Goal: Task Accomplishment & Management: Use online tool/utility

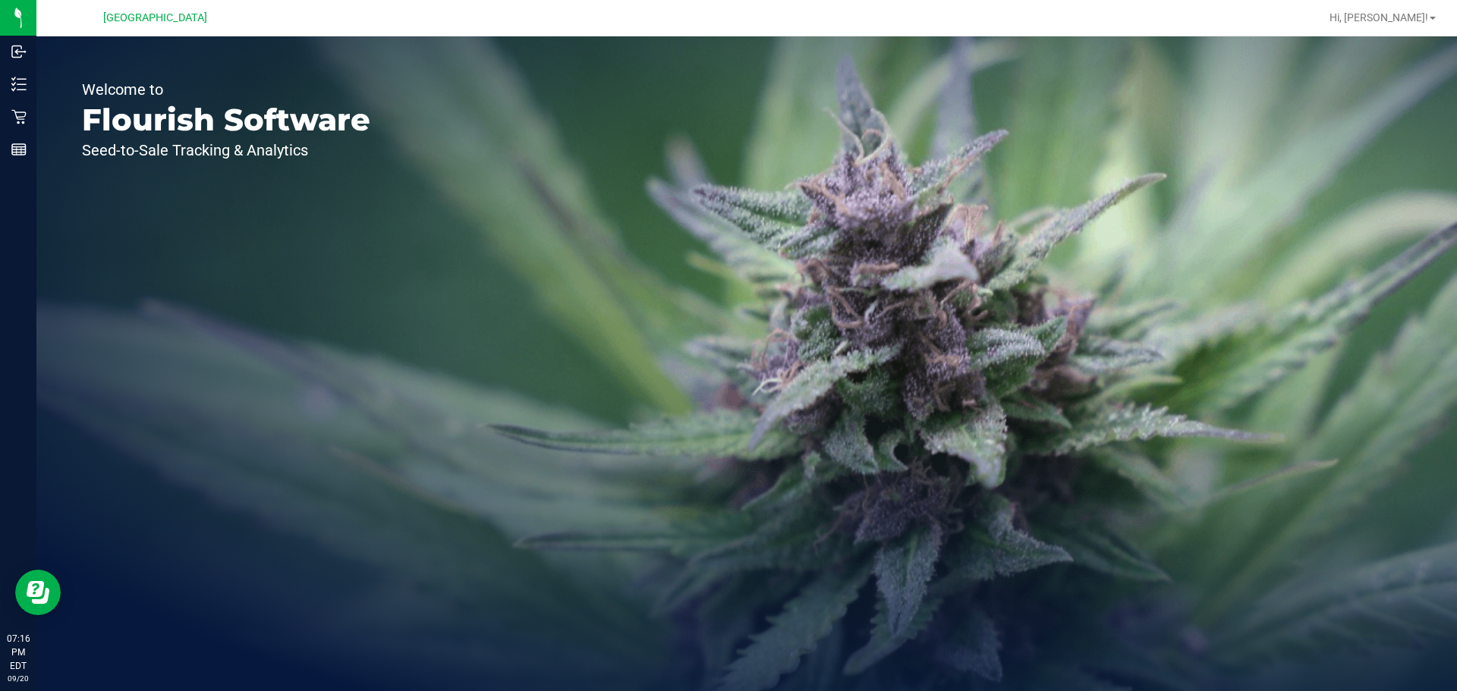
click at [256, 126] on p "Flourish Software" at bounding box center [226, 120] width 288 height 30
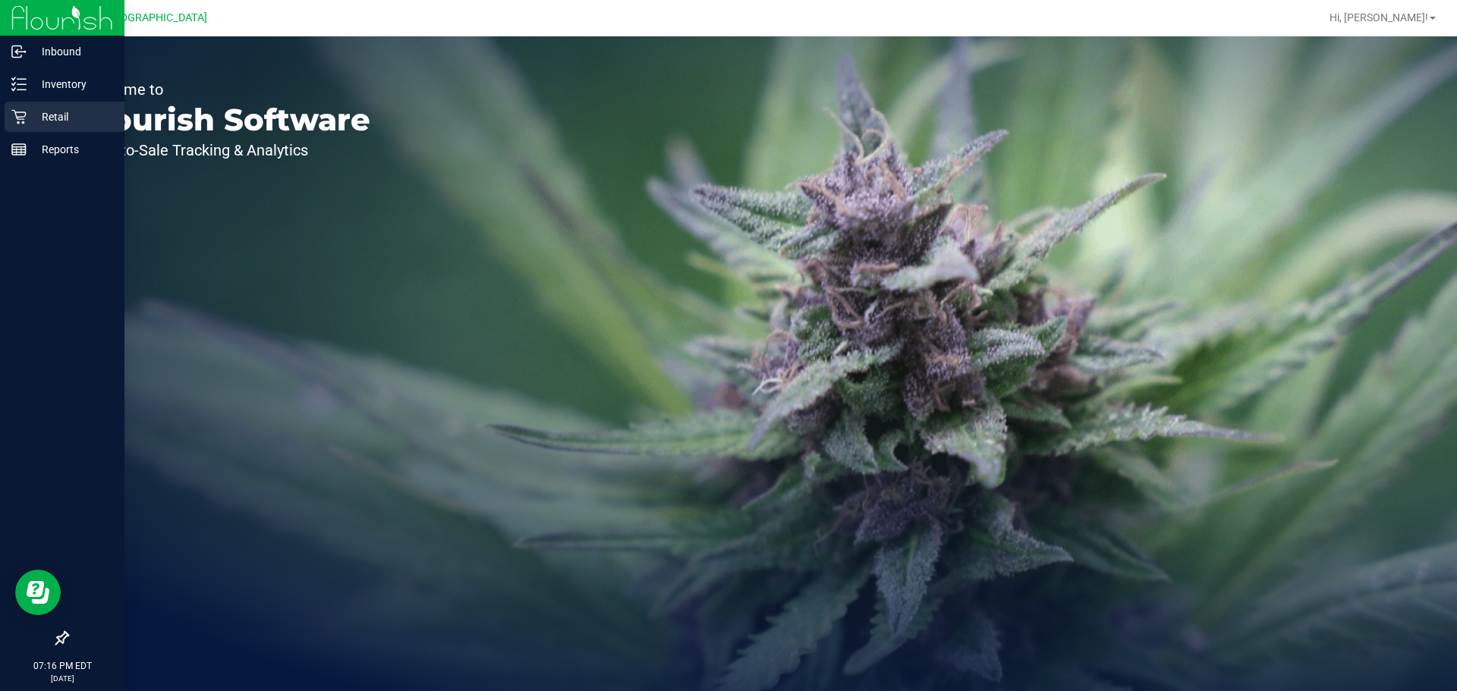
click at [33, 107] on div "Retail" at bounding box center [65, 117] width 120 height 30
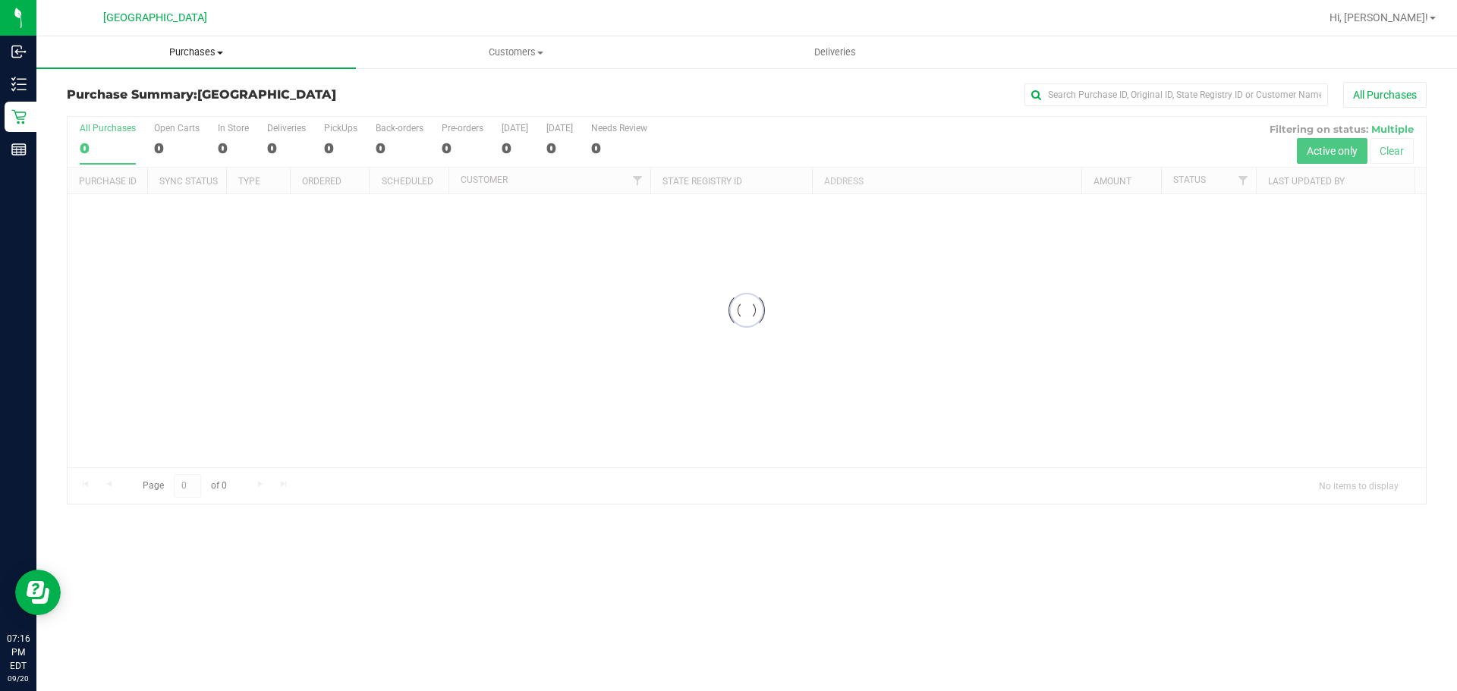
click at [197, 53] on span "Purchases" at bounding box center [195, 53] width 319 height 14
click at [140, 112] on li "Fulfillment" at bounding box center [195, 110] width 319 height 18
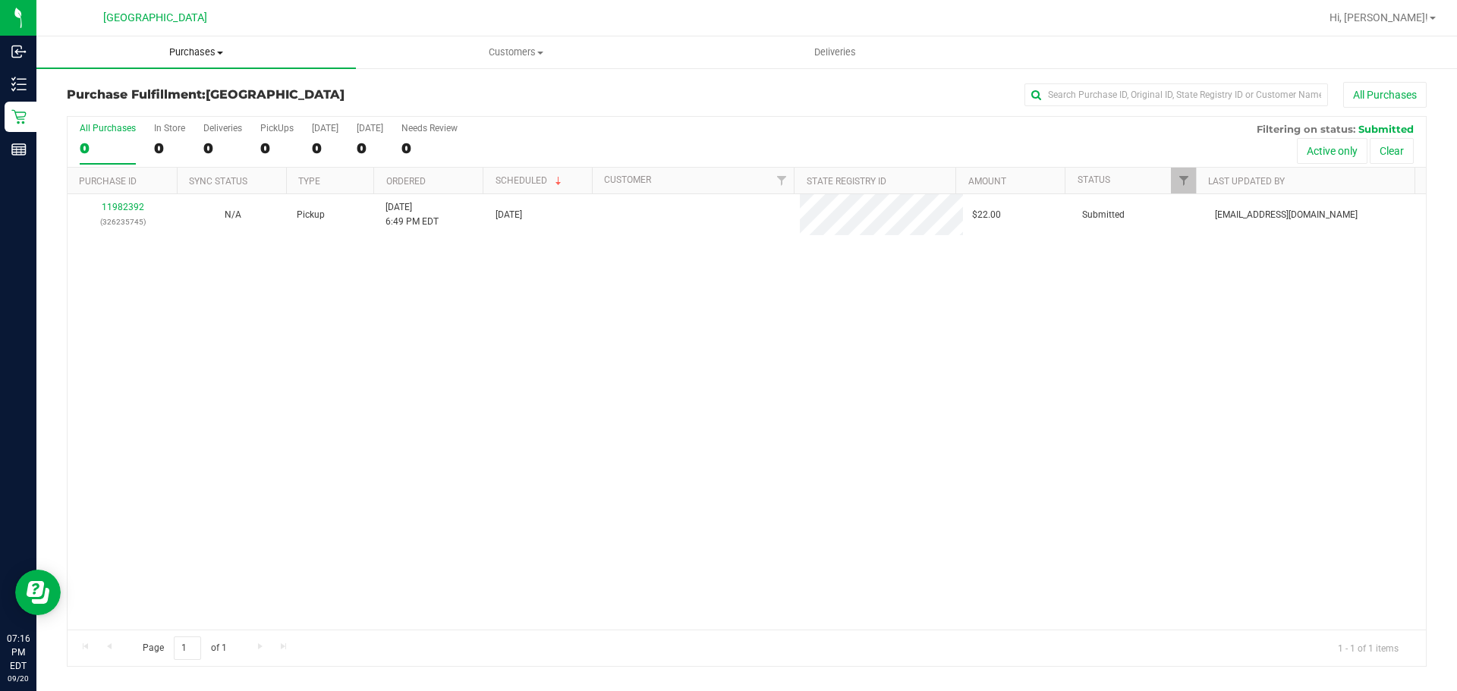
click at [190, 36] on uib-tab-heading "Purchases Summary of purchases Fulfillment All purchases" at bounding box center [195, 52] width 319 height 32
click at [148, 116] on li "Fulfillment" at bounding box center [195, 110] width 319 height 18
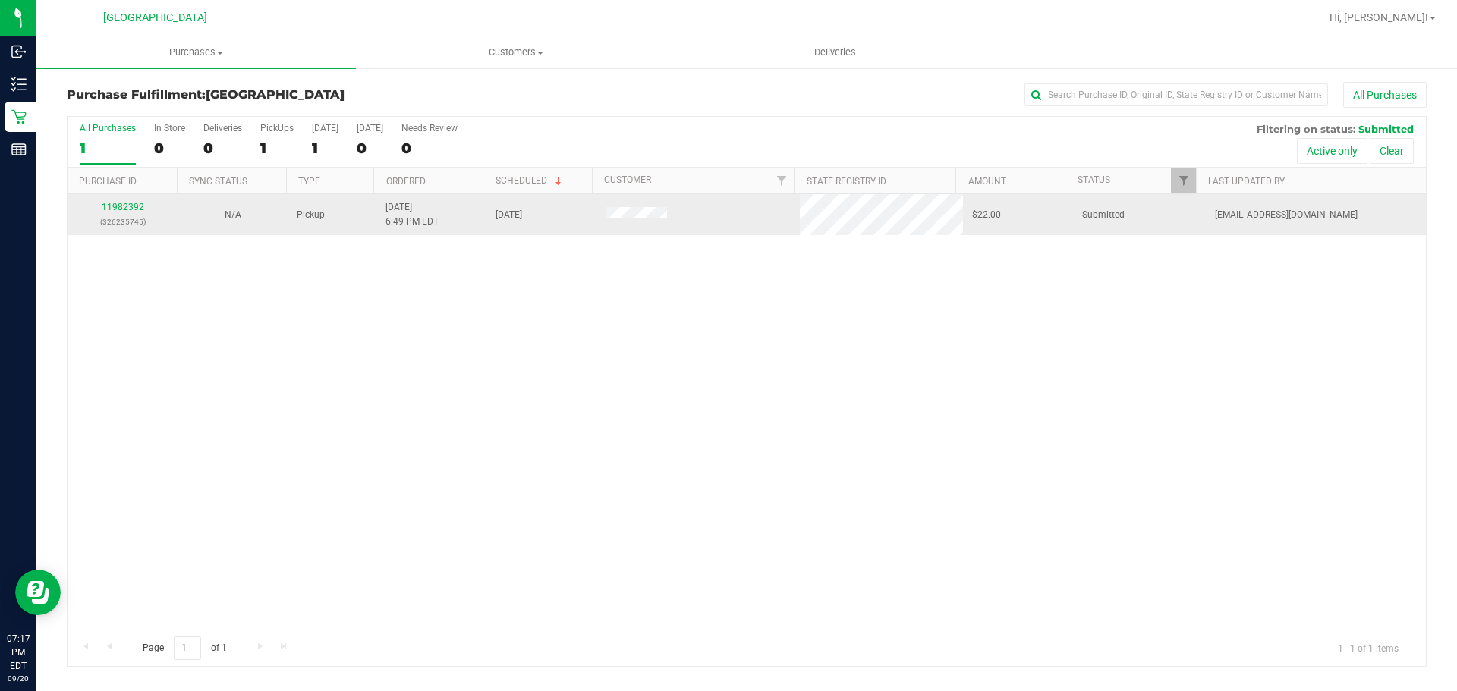
click at [127, 203] on link "11982392" at bounding box center [123, 207] width 42 height 11
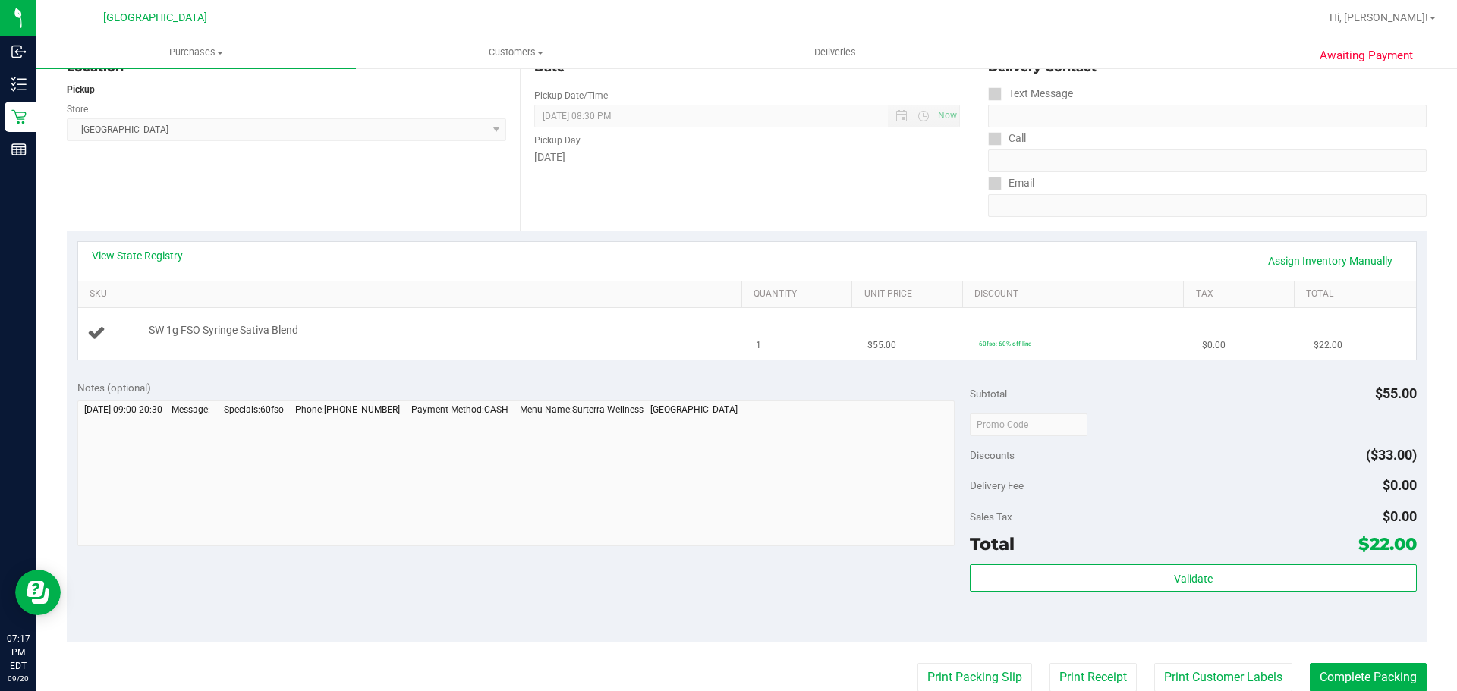
scroll to position [152, 0]
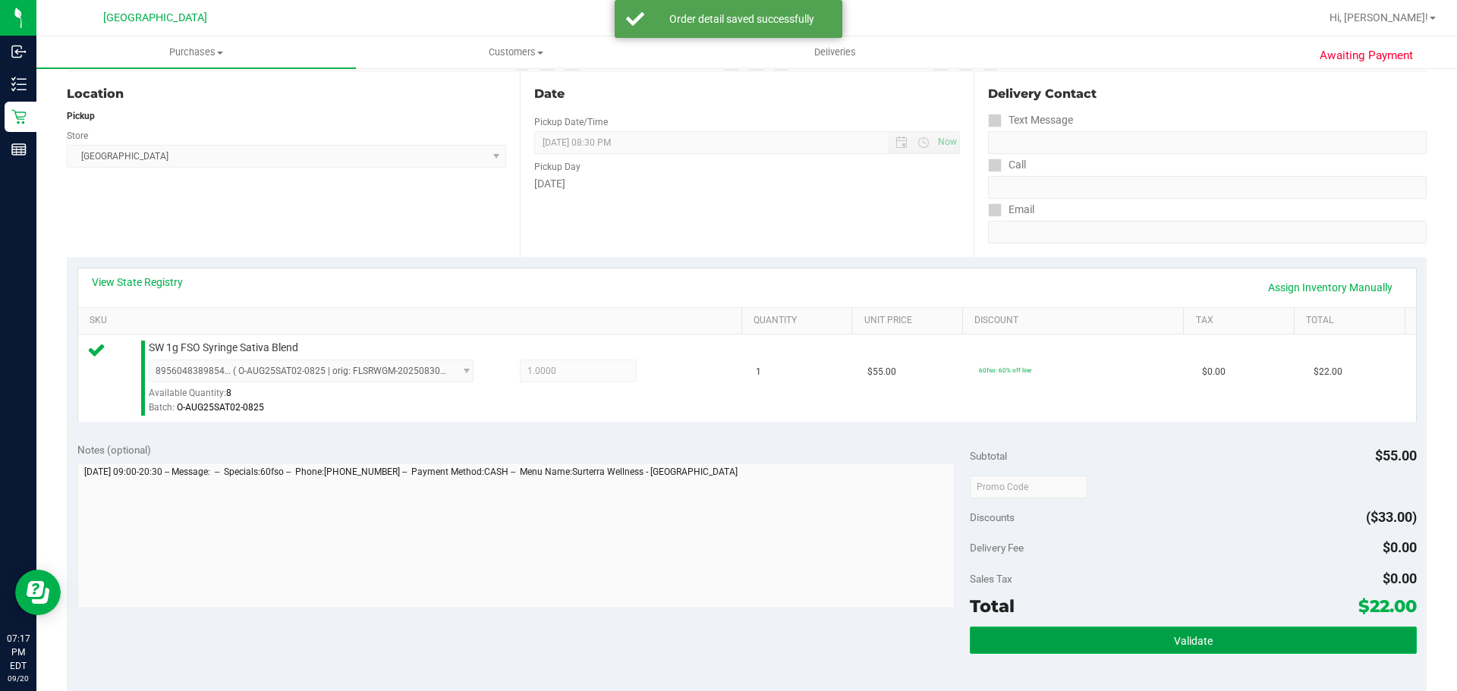
click at [1029, 635] on button "Validate" at bounding box center [1193, 640] width 446 height 27
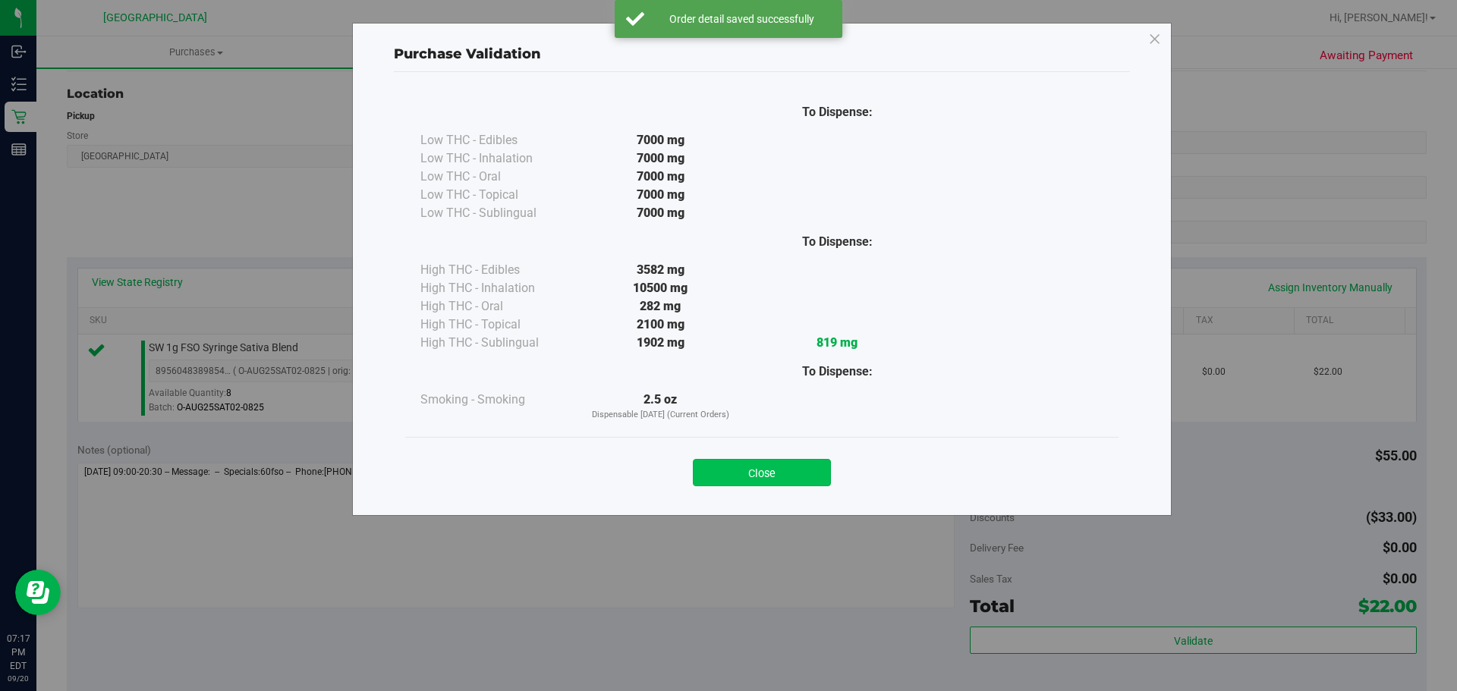
click at [752, 480] on button "Close" at bounding box center [762, 472] width 138 height 27
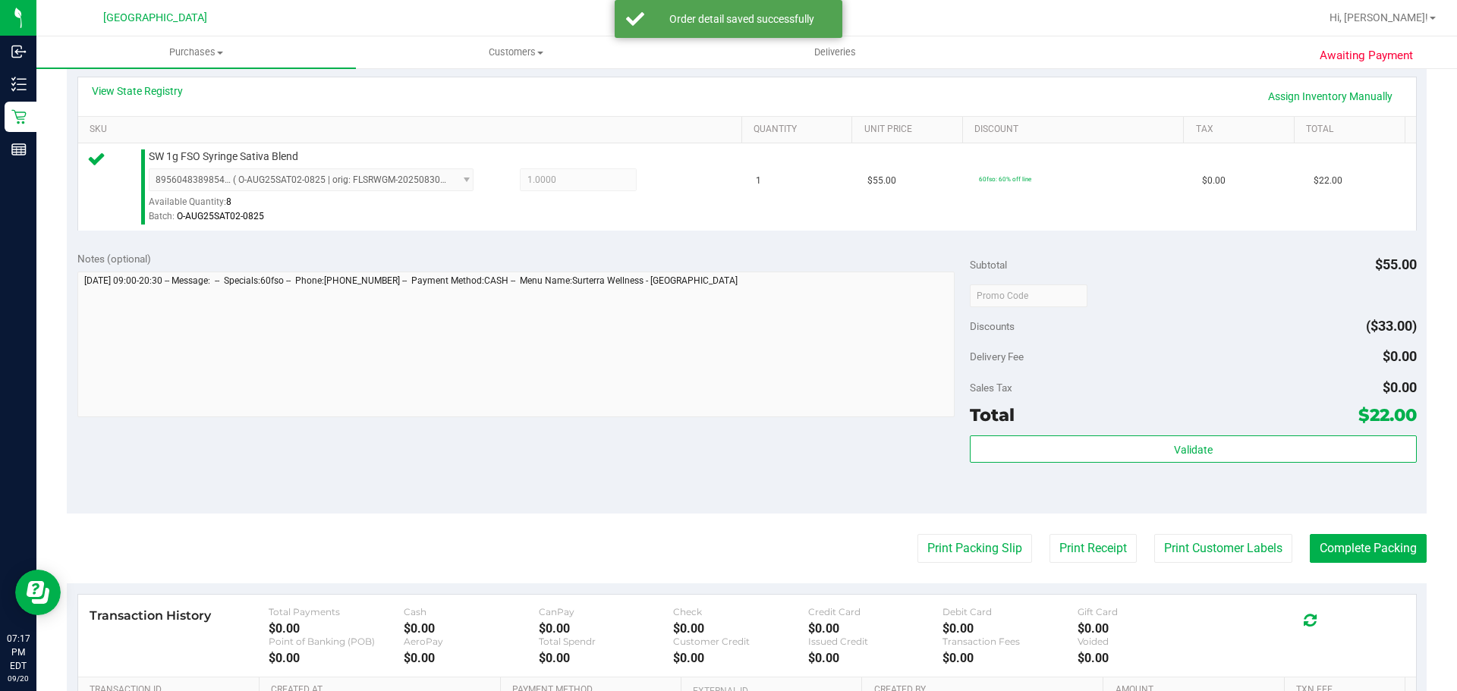
scroll to position [455, 0]
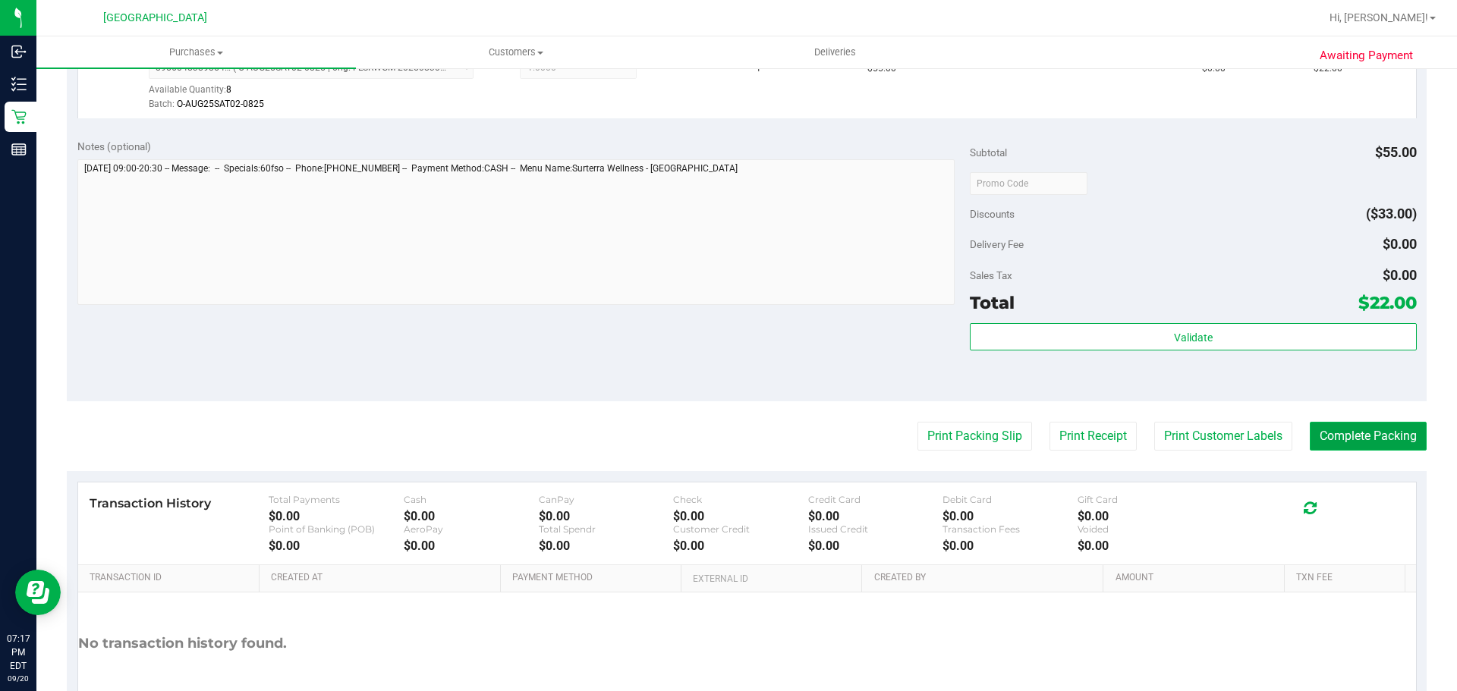
click at [1320, 433] on button "Complete Packing" at bounding box center [1368, 436] width 117 height 29
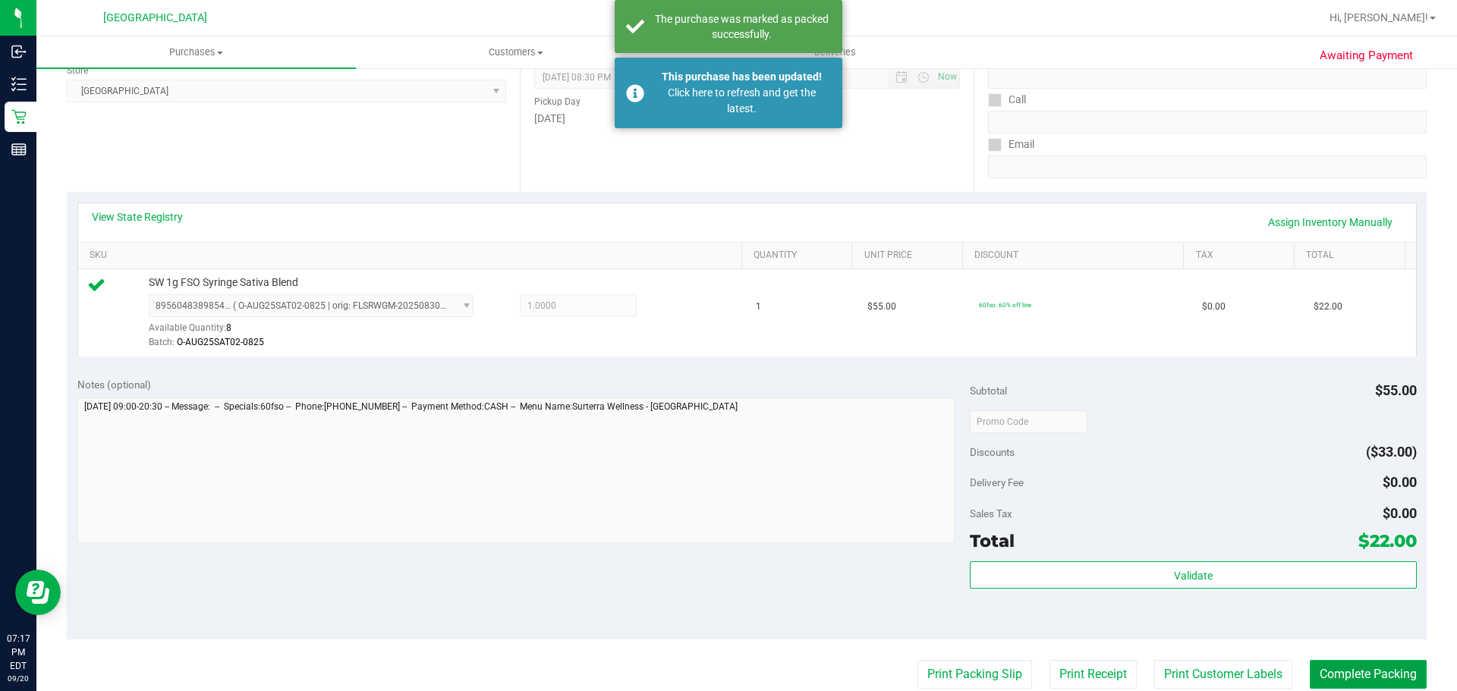
scroll to position [0, 0]
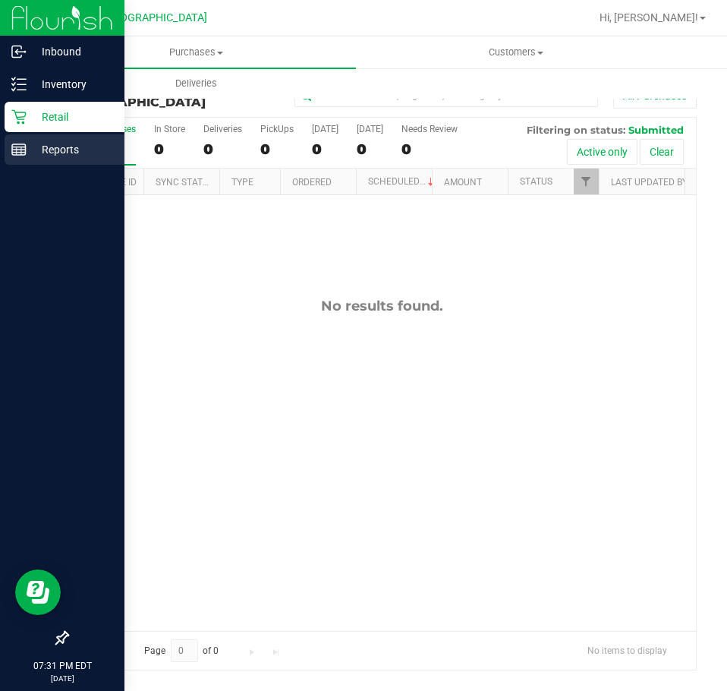
click at [16, 150] on icon at bounding box center [18, 149] width 15 height 15
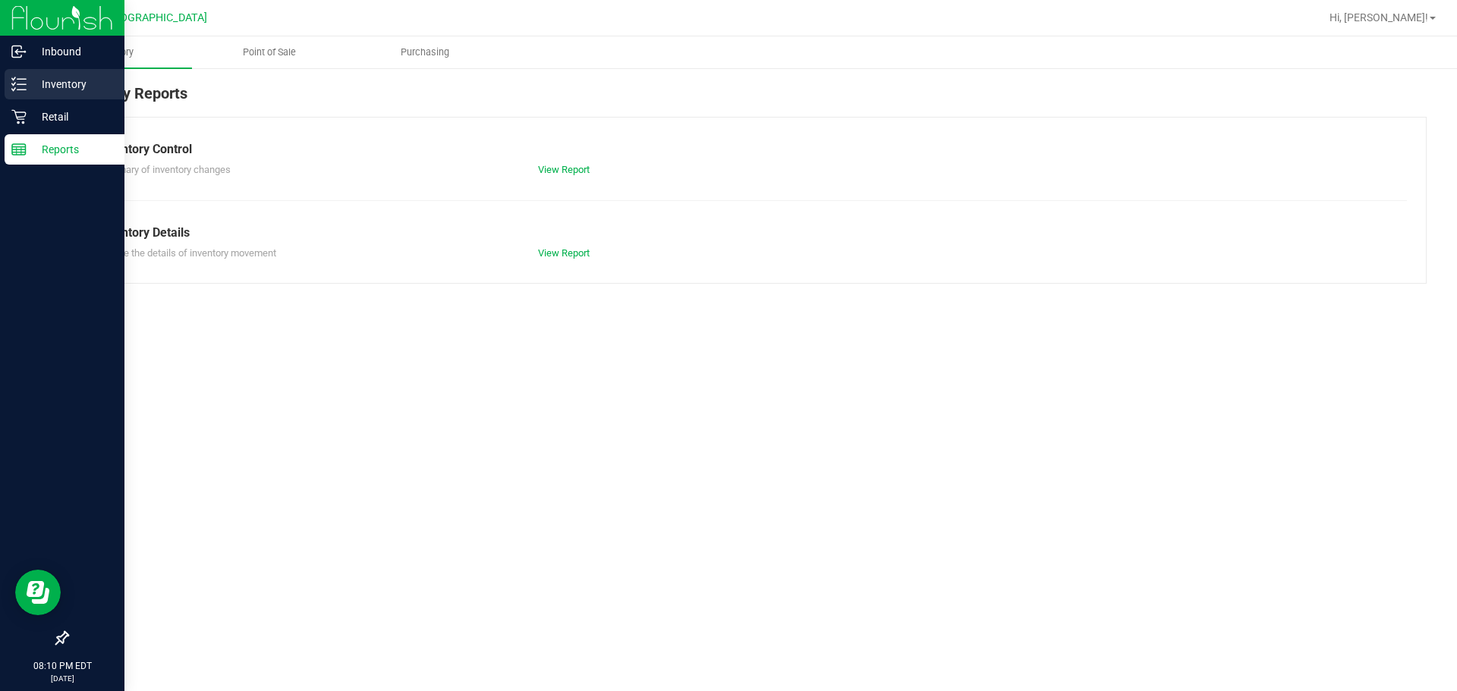
click at [13, 89] on icon at bounding box center [18, 84] width 15 height 15
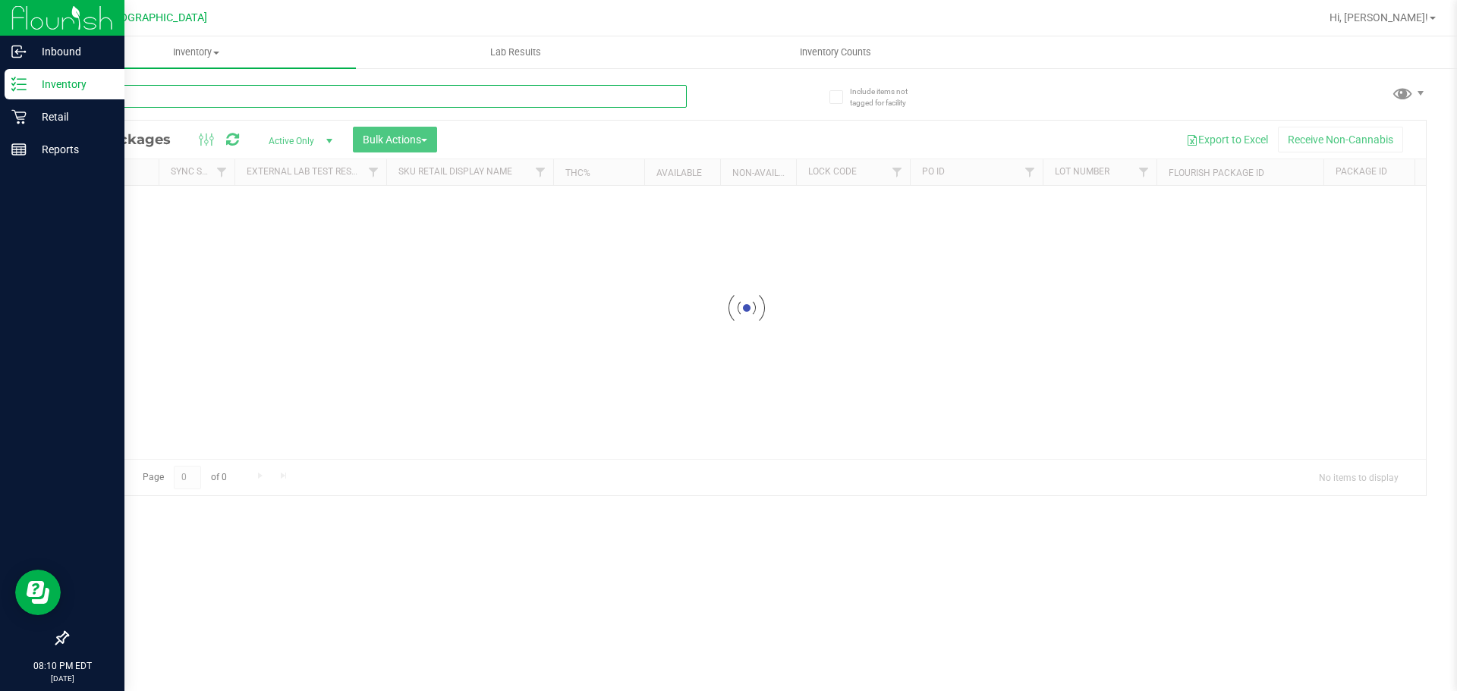
click at [232, 93] on input "text" at bounding box center [377, 96] width 620 height 23
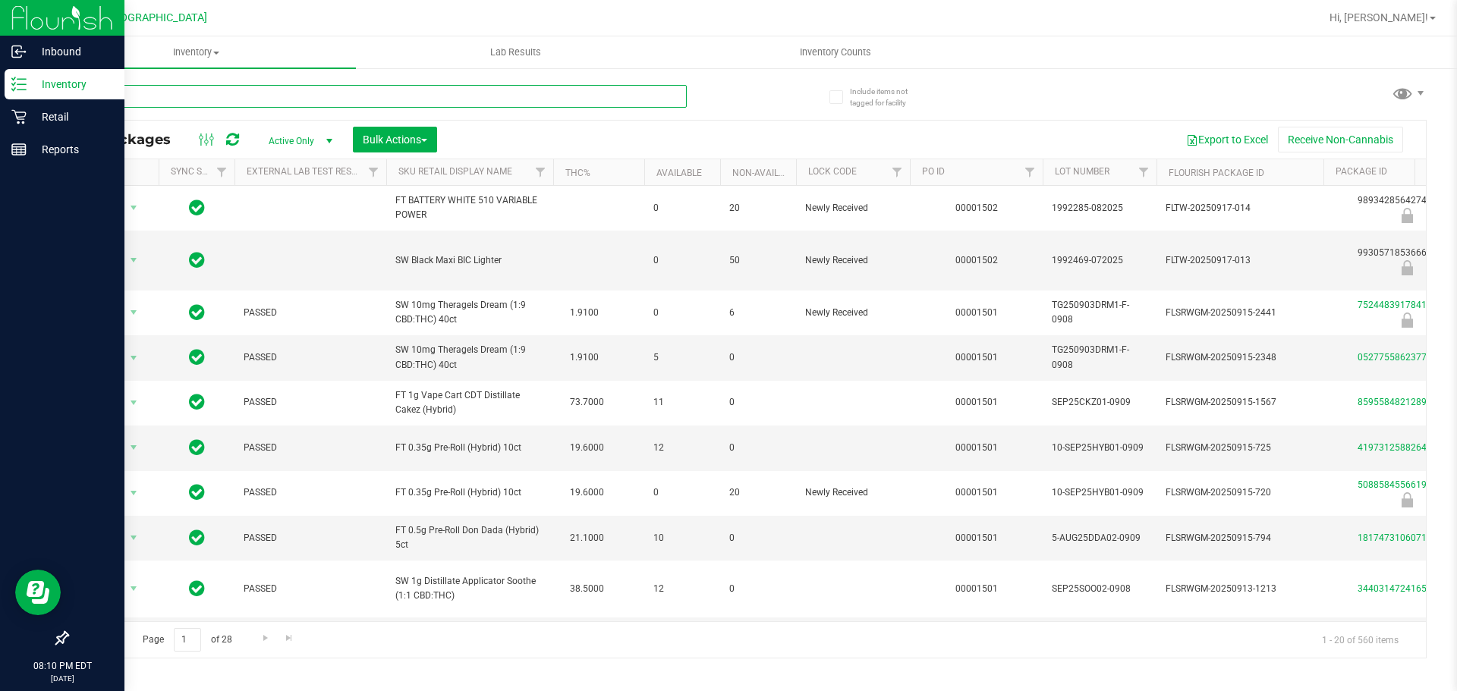
type input "cone"
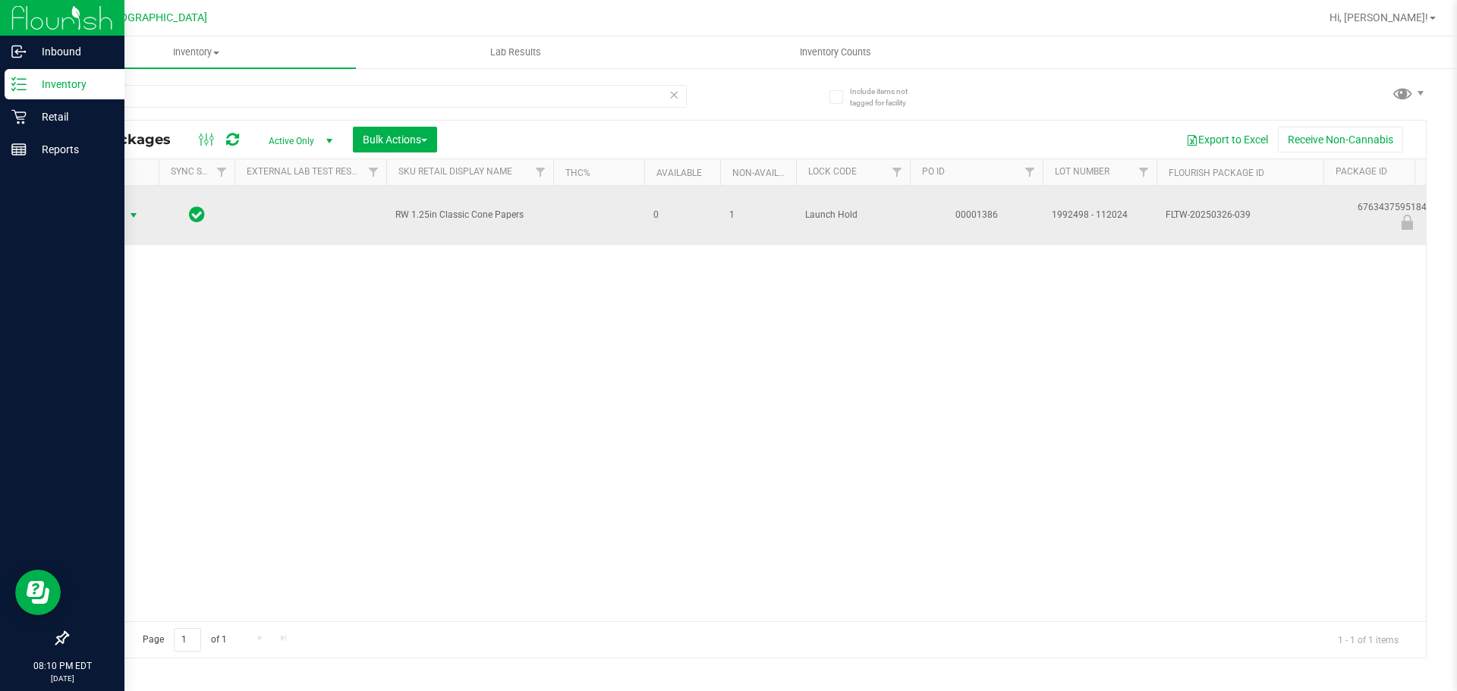
click at [133, 209] on span "select" at bounding box center [133, 215] width 12 height 12
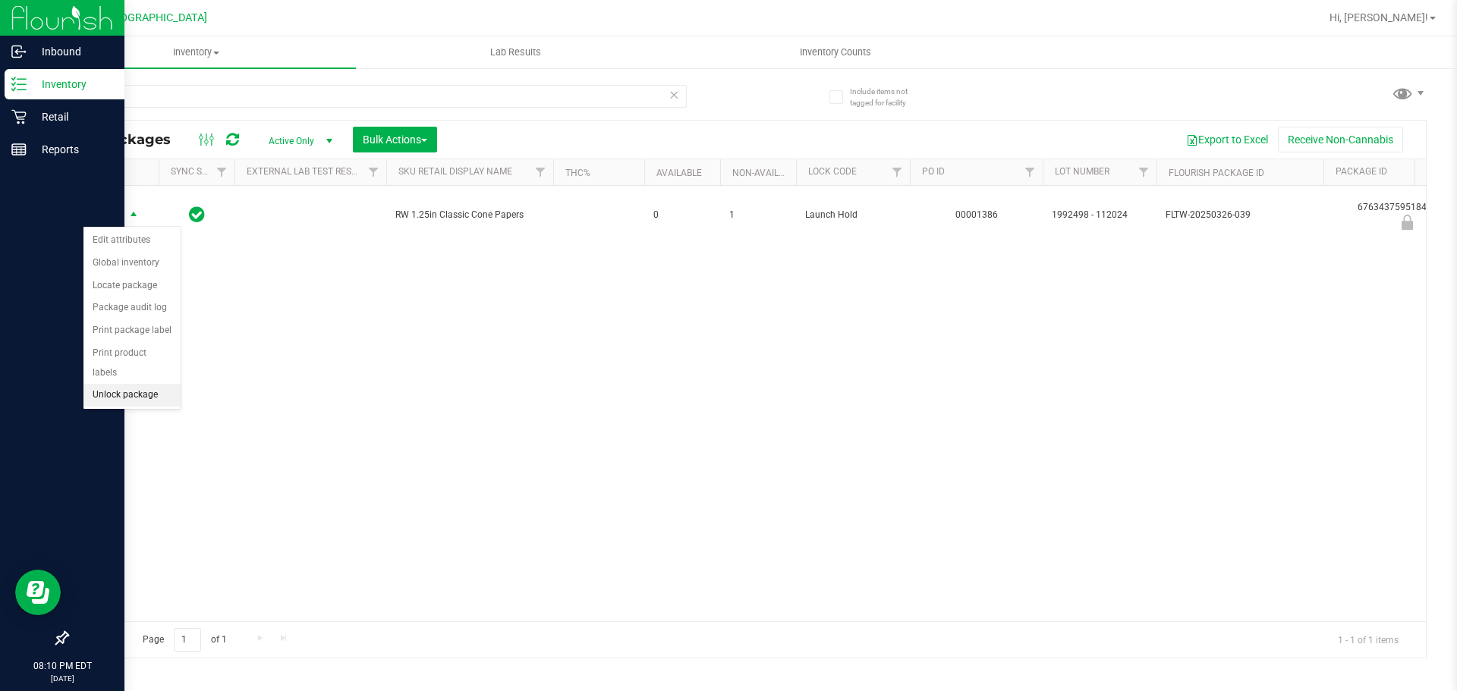
click at [139, 384] on li "Unlock package" at bounding box center [131, 395] width 97 height 23
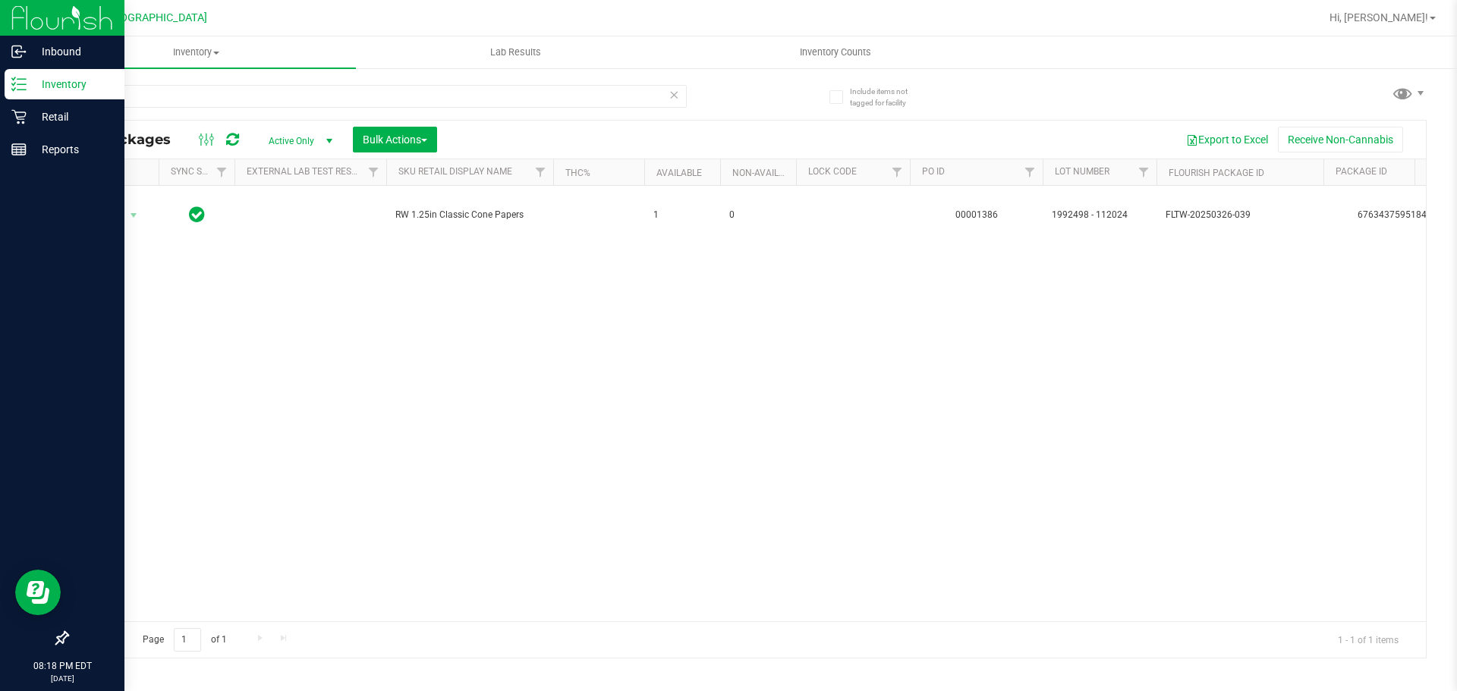
drag, startPoint x: 552, startPoint y: 408, endPoint x: 474, endPoint y: 359, distance: 91.8
click at [552, 408] on div "Action Action Create package Edit attributes Global inventory Locate package Lo…" at bounding box center [747, 404] width 1358 height 436
click at [53, 99] on div "Inventory" at bounding box center [65, 84] width 120 height 30
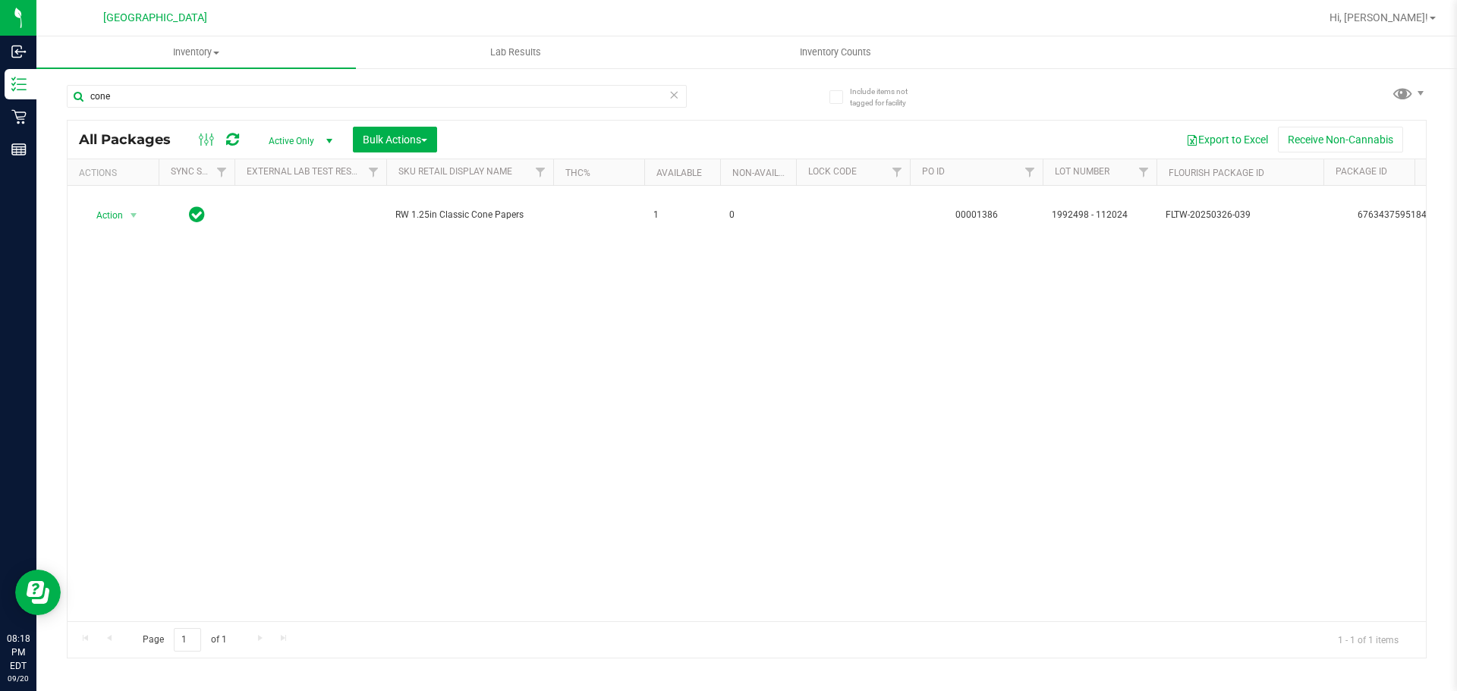
click at [1455, 12] on nav "[GEOGRAPHIC_DATA] Hi, [PERSON_NAME]!" at bounding box center [746, 18] width 1421 height 36
click at [1435, 20] on span at bounding box center [1433, 18] width 6 height 3
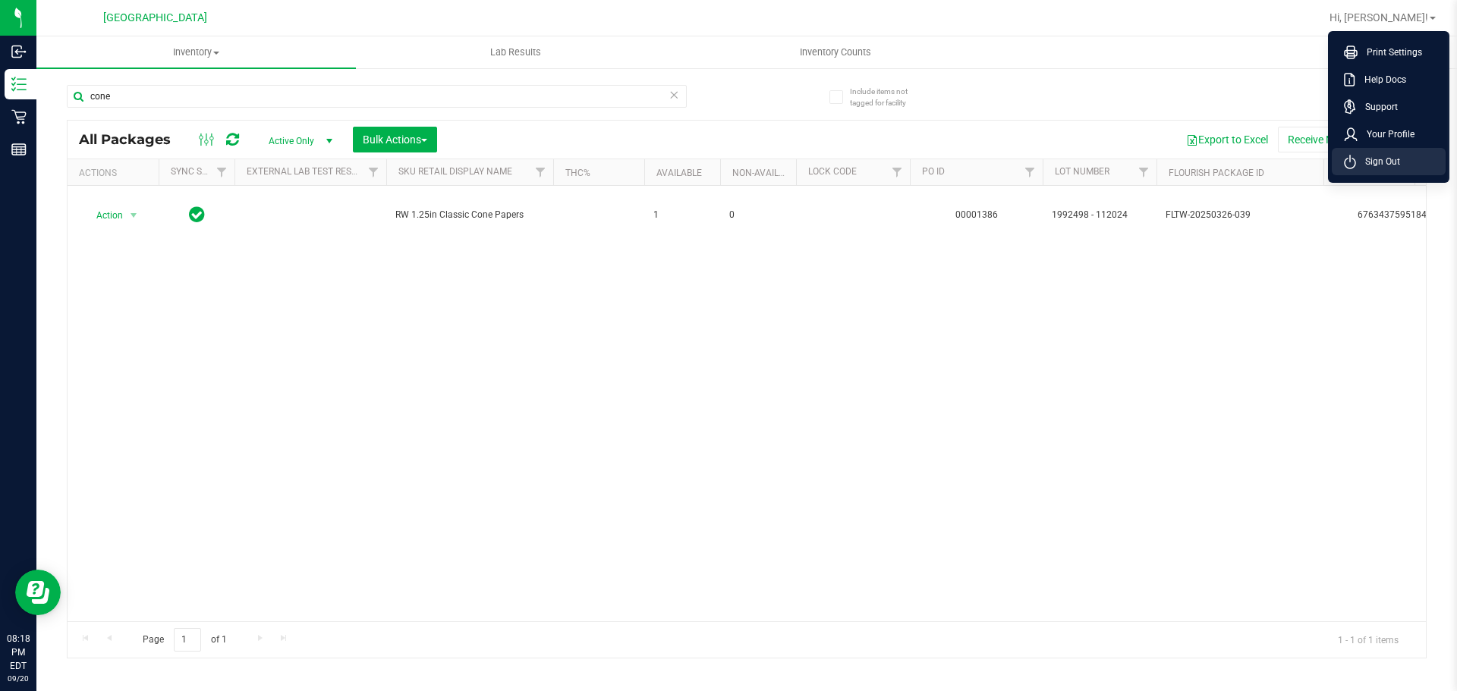
click at [1391, 163] on span "Sign Out" at bounding box center [1378, 161] width 44 height 15
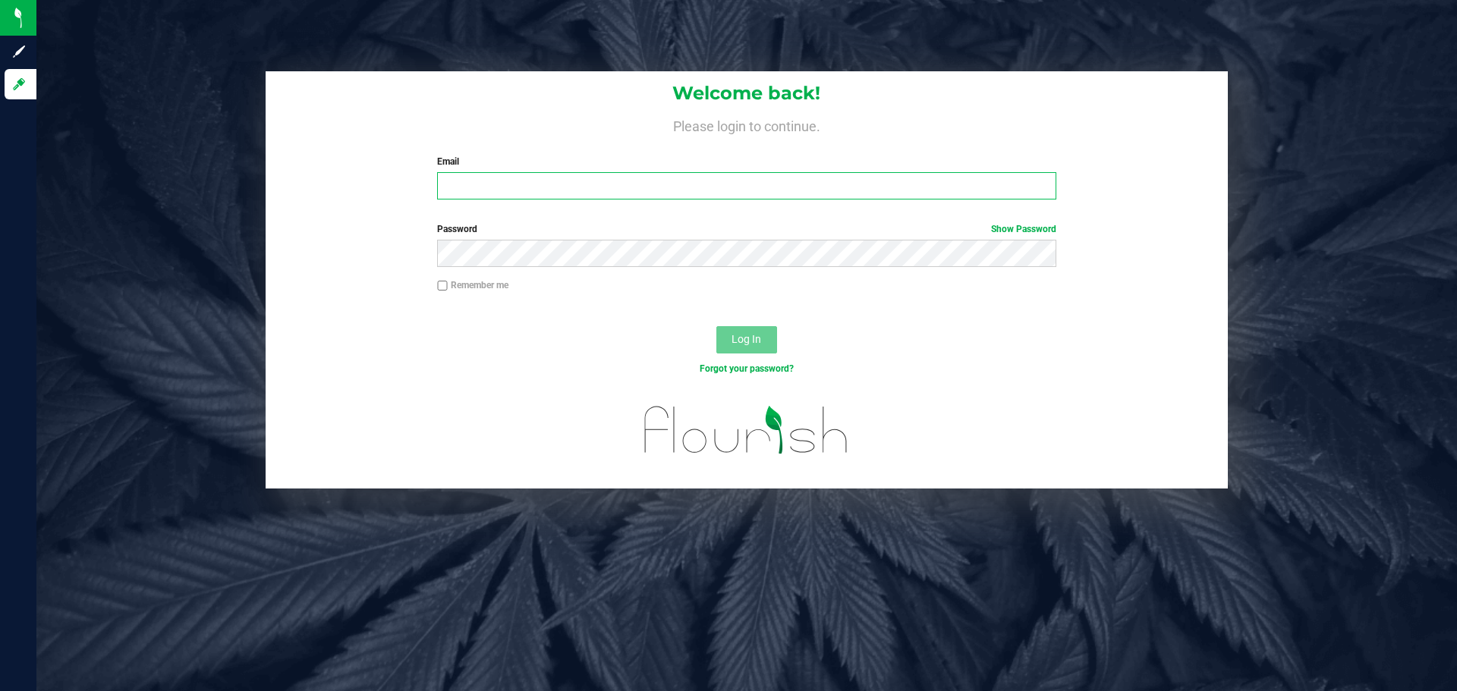
click at [564, 173] on input "Email" at bounding box center [746, 185] width 618 height 27
type input "[EMAIL_ADDRESS][DOMAIN_NAME]"
click at [716, 326] on button "Log In" at bounding box center [746, 339] width 61 height 27
